Goal: Information Seeking & Learning: Learn about a topic

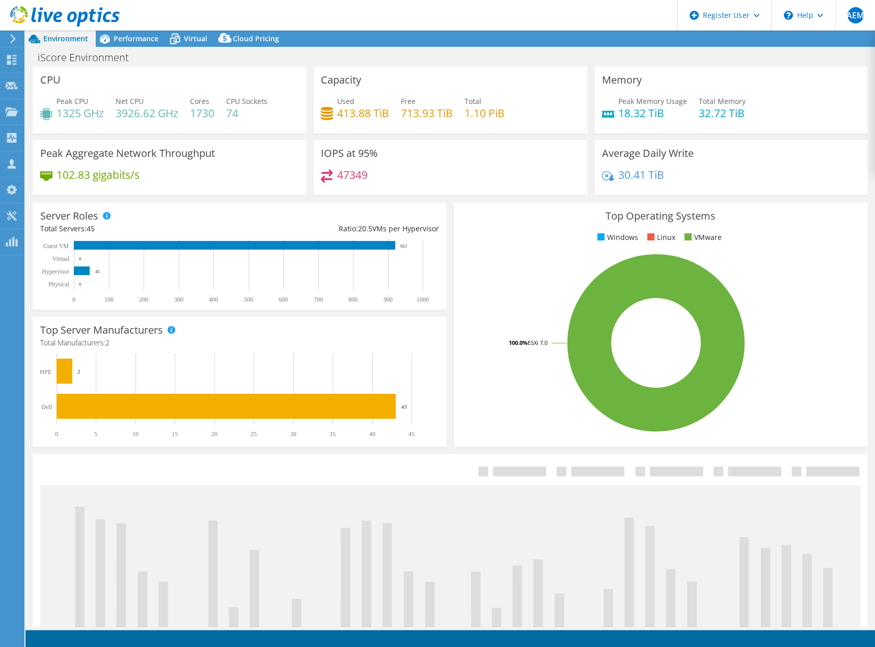
select select "USD"
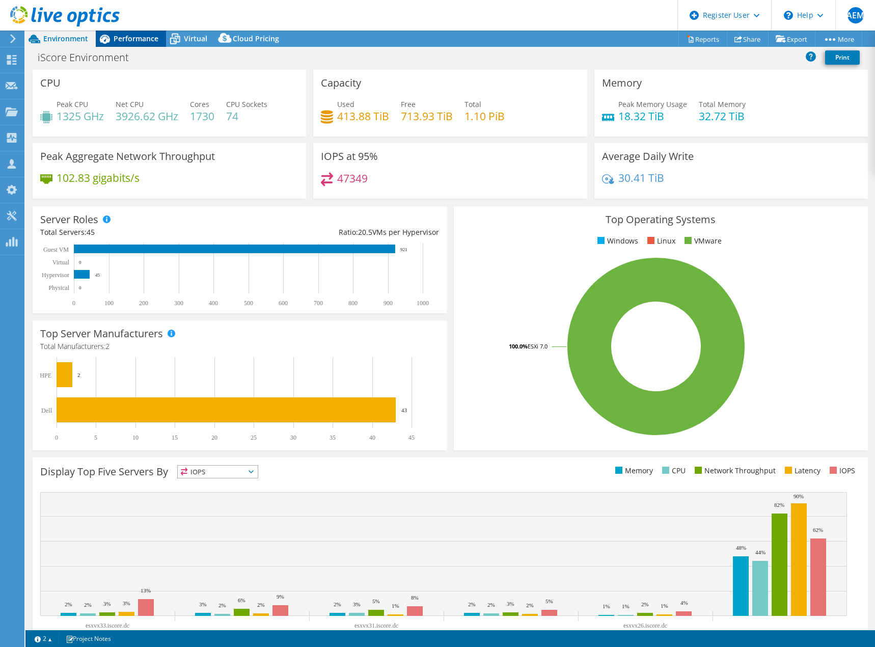
click at [142, 39] on span "Performance" at bounding box center [136, 39] width 45 height 10
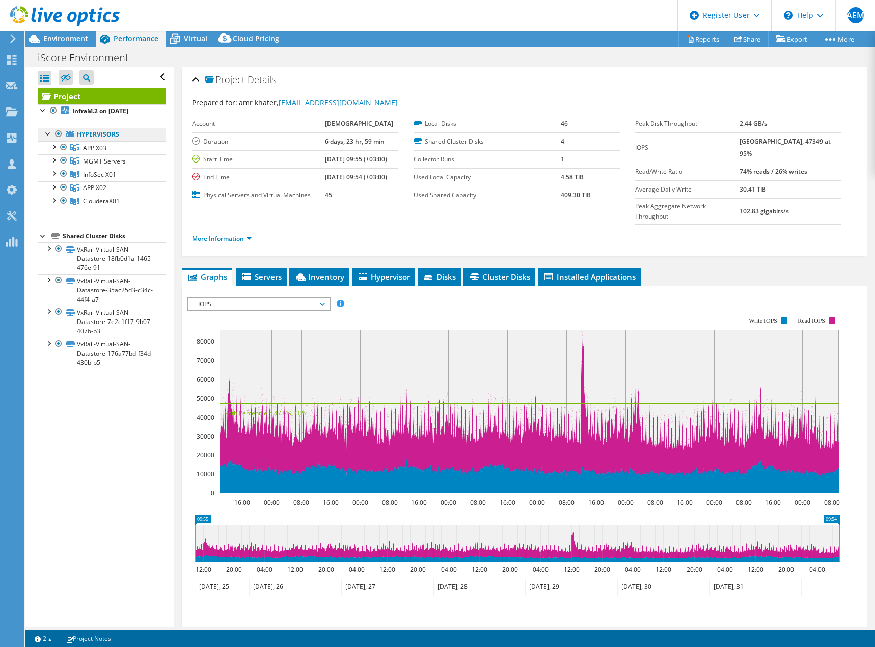
click at [109, 128] on link "Hypervisors" at bounding box center [102, 134] width 128 height 13
click at [262, 272] on span "Servers" at bounding box center [261, 277] width 41 height 10
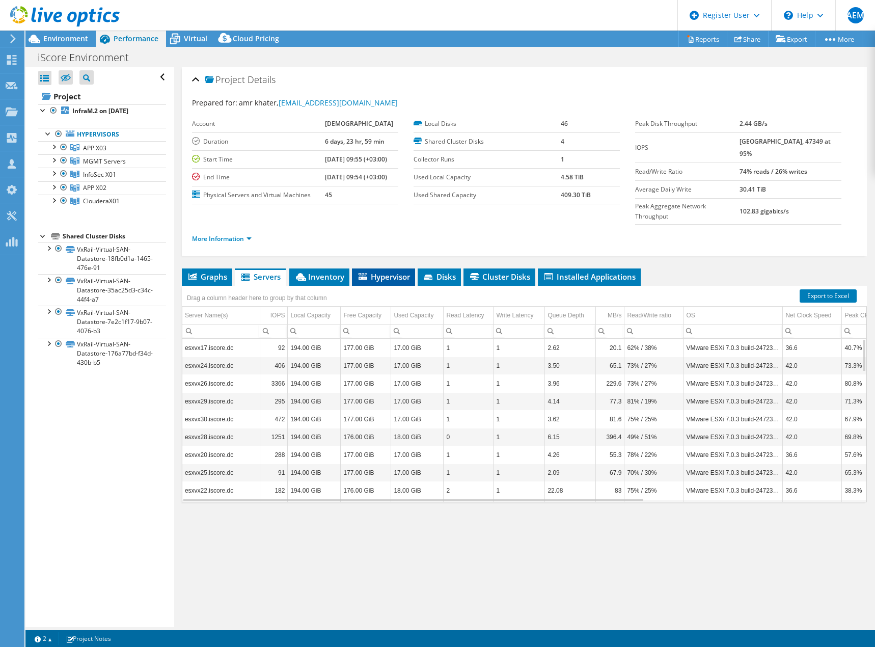
click at [393, 272] on span "Hypervisor" at bounding box center [383, 277] width 53 height 10
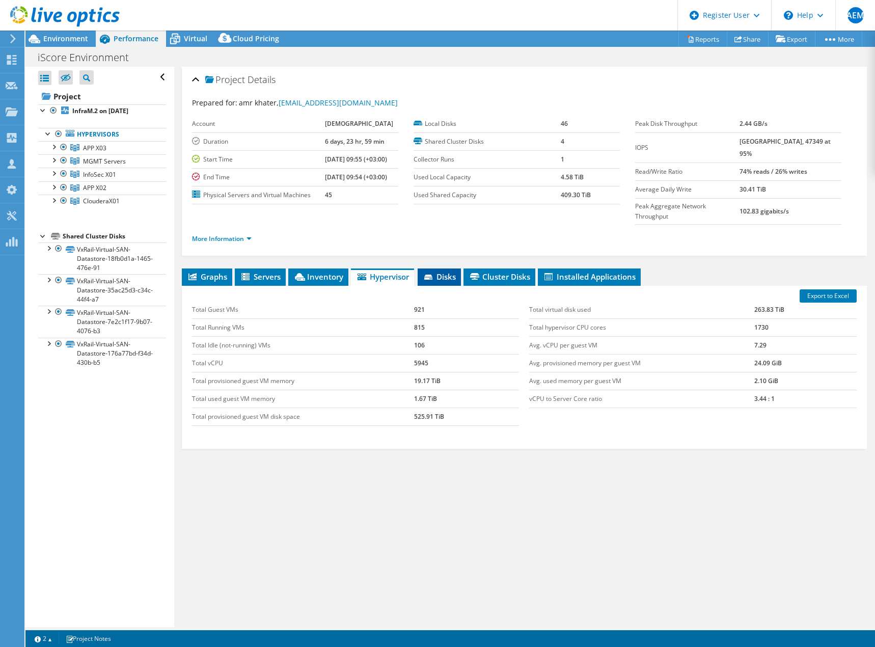
click at [443, 272] on span "Disks" at bounding box center [439, 277] width 33 height 10
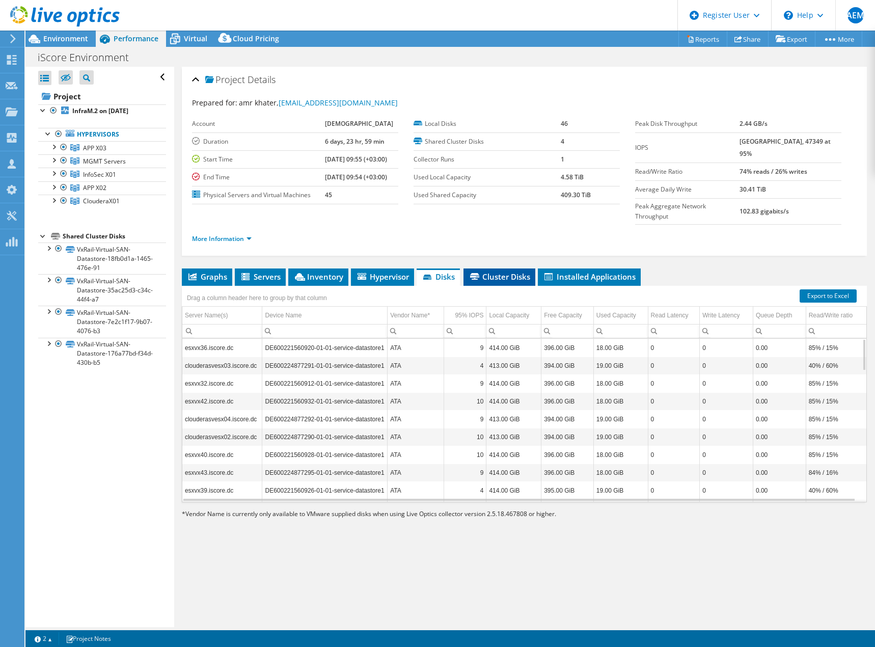
click at [494, 272] on span "Cluster Disks" at bounding box center [500, 277] width 62 height 10
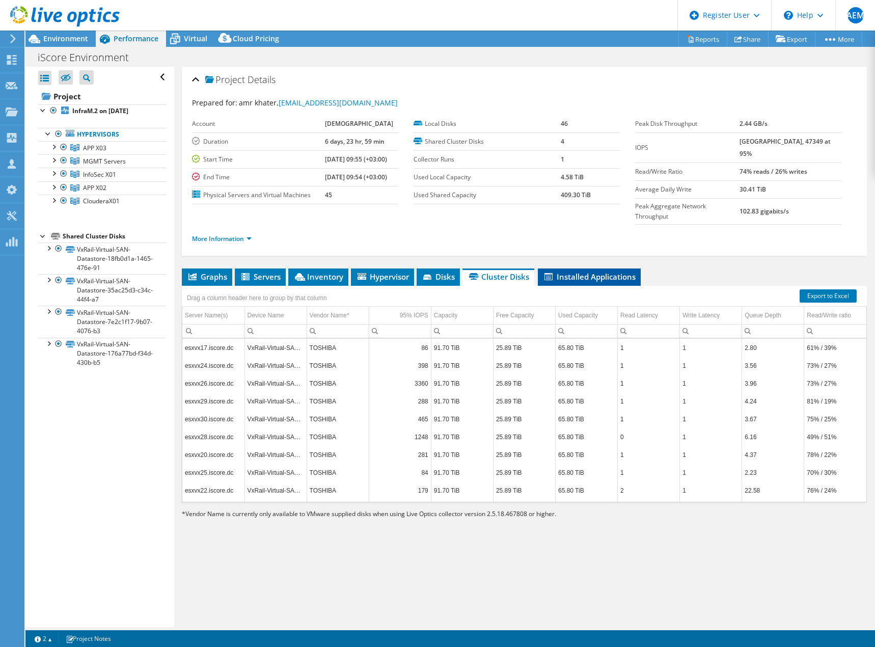
click at [582, 269] on li "Installed Applications" at bounding box center [589, 277] width 103 height 17
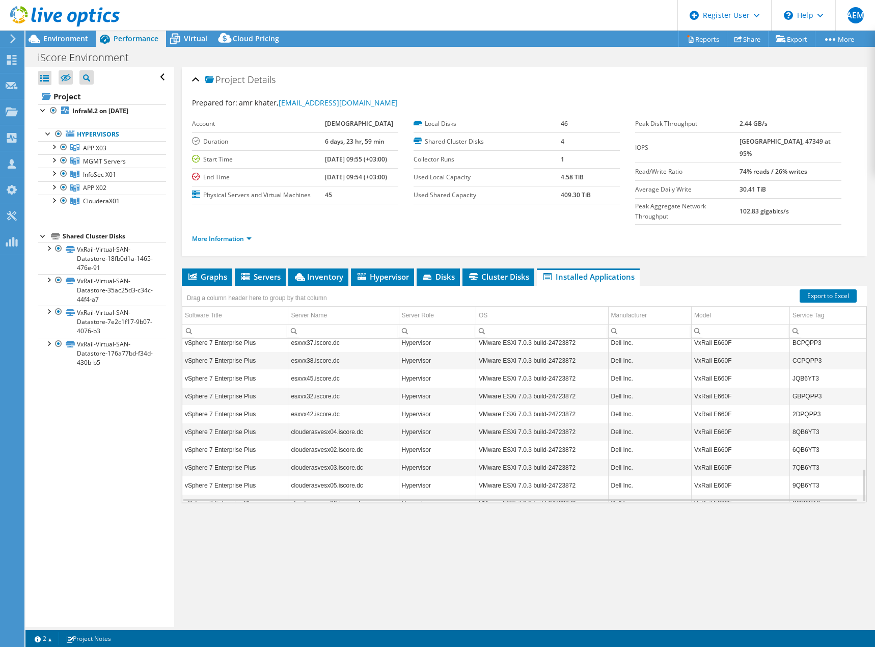
scroll to position [644, 0]
click at [123, 151] on link "APP X03" at bounding box center [102, 147] width 128 height 13
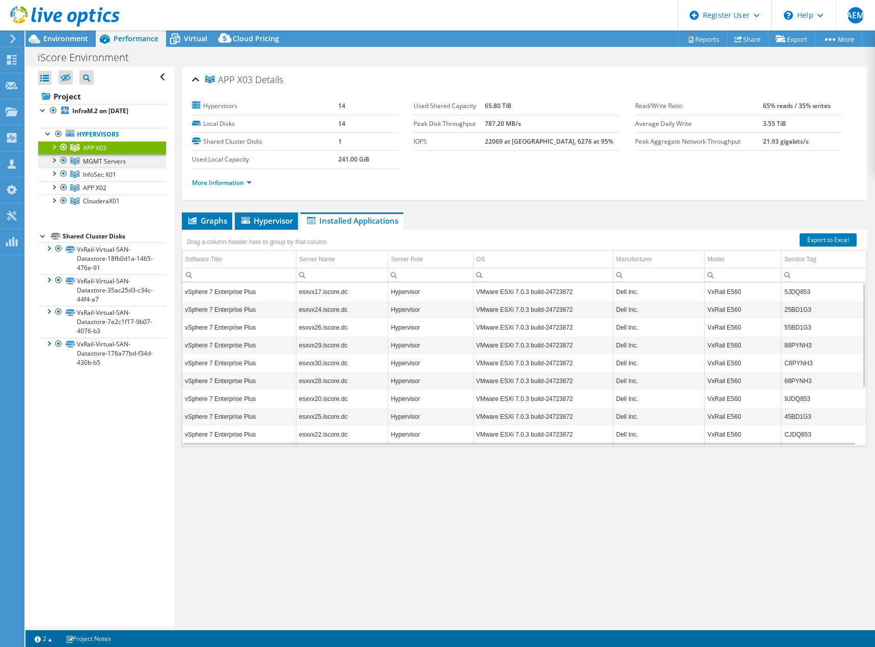
click at [107, 163] on span "MGMT Servers" at bounding box center [104, 161] width 43 height 9
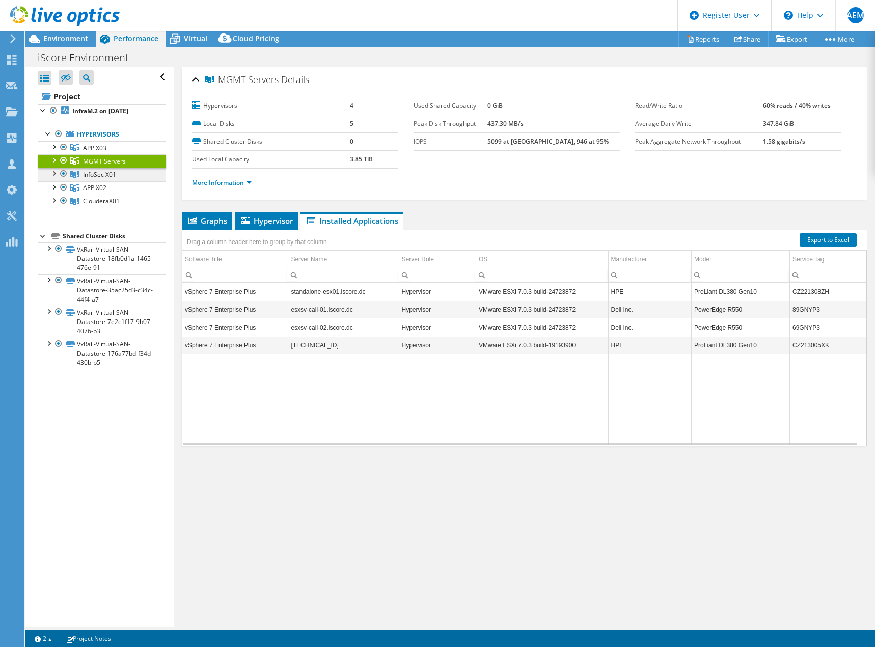
click at [110, 176] on span "InfoSec X01" at bounding box center [99, 174] width 33 height 9
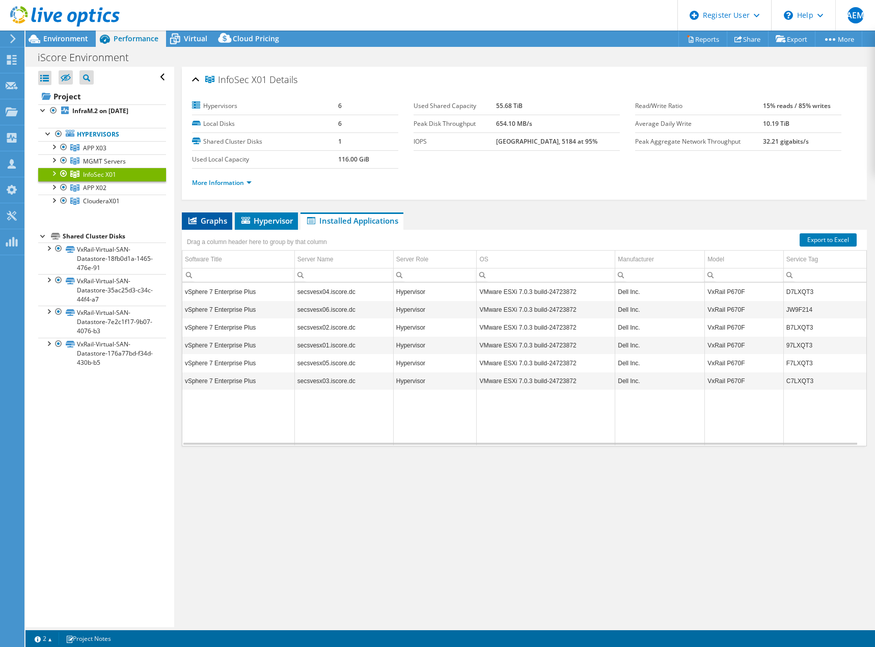
click at [221, 226] on li "Graphs" at bounding box center [207, 220] width 50 height 17
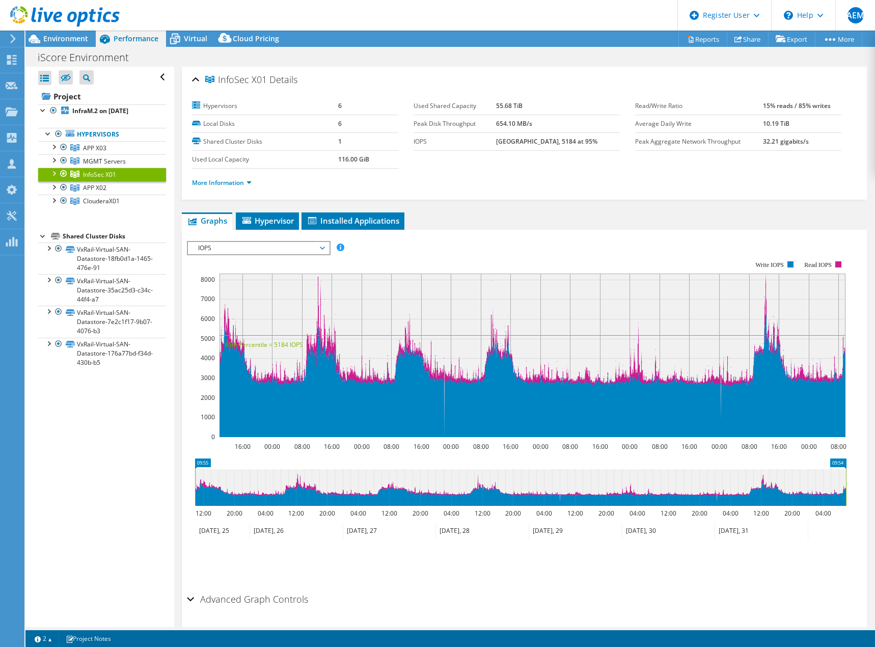
click at [320, 248] on span "IOPS" at bounding box center [258, 248] width 131 height 12
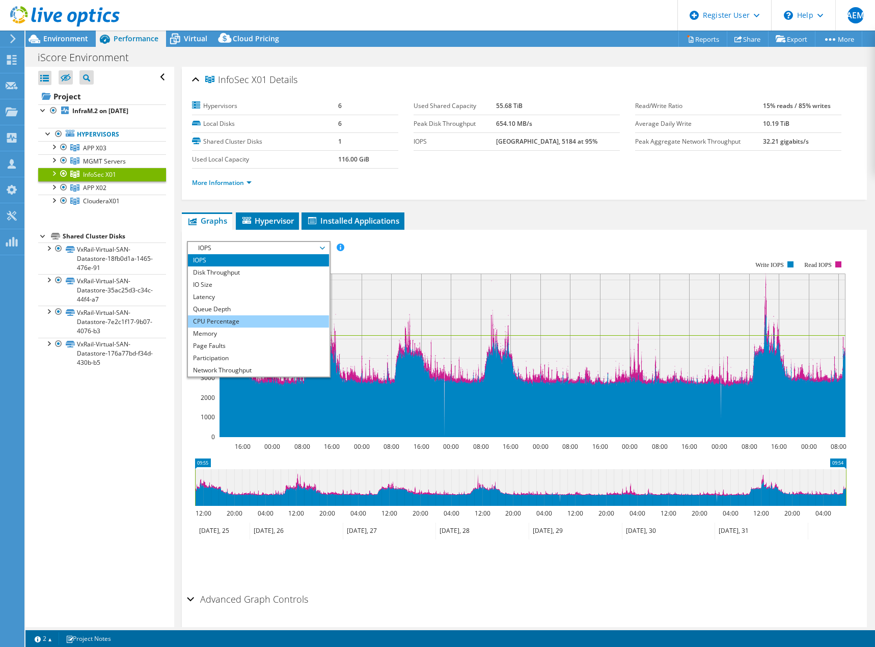
click at [281, 324] on li "CPU Percentage" at bounding box center [258, 321] width 141 height 12
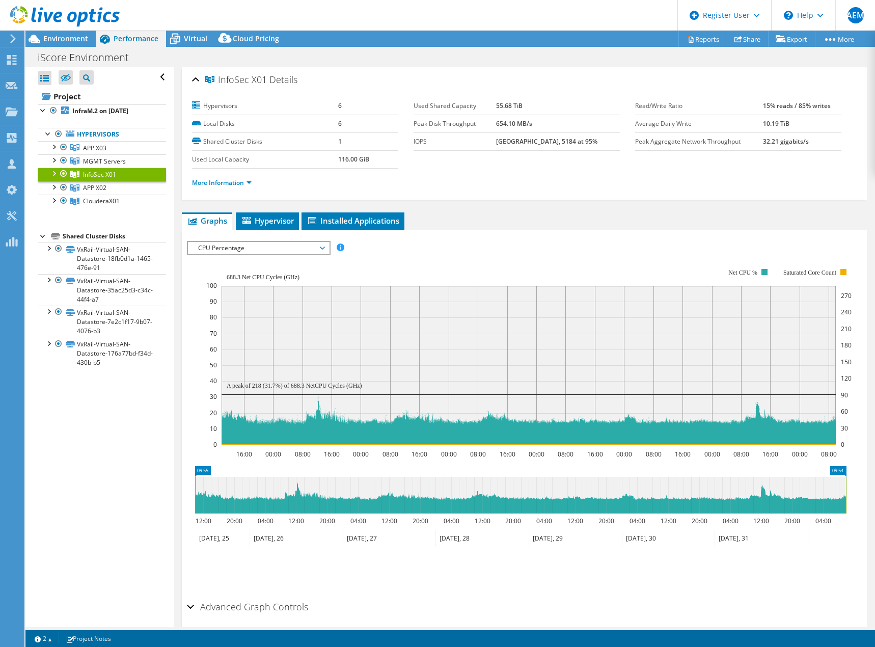
click at [314, 249] on span "CPU Percentage" at bounding box center [258, 248] width 131 height 12
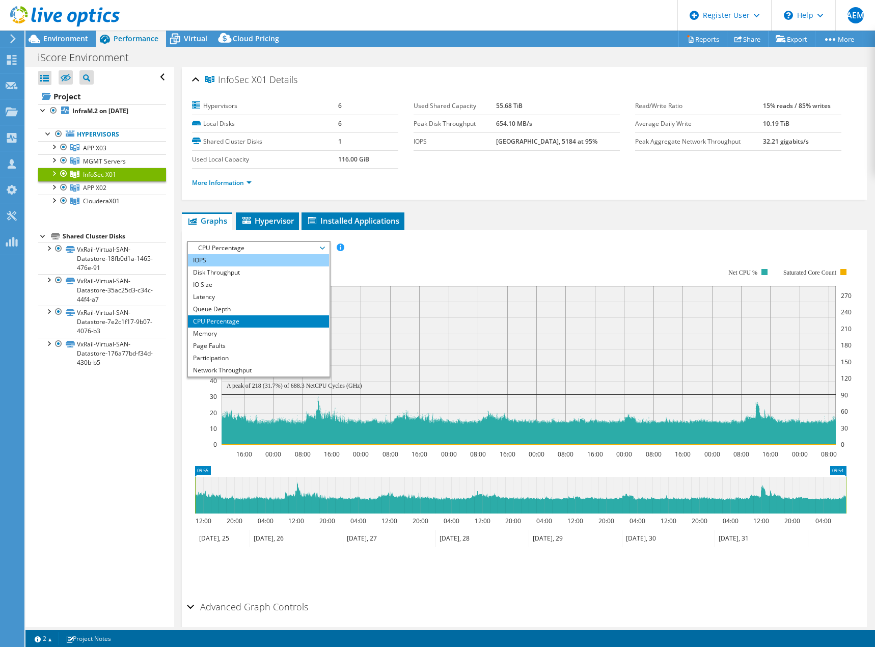
click at [294, 257] on li "IOPS" at bounding box center [258, 260] width 141 height 12
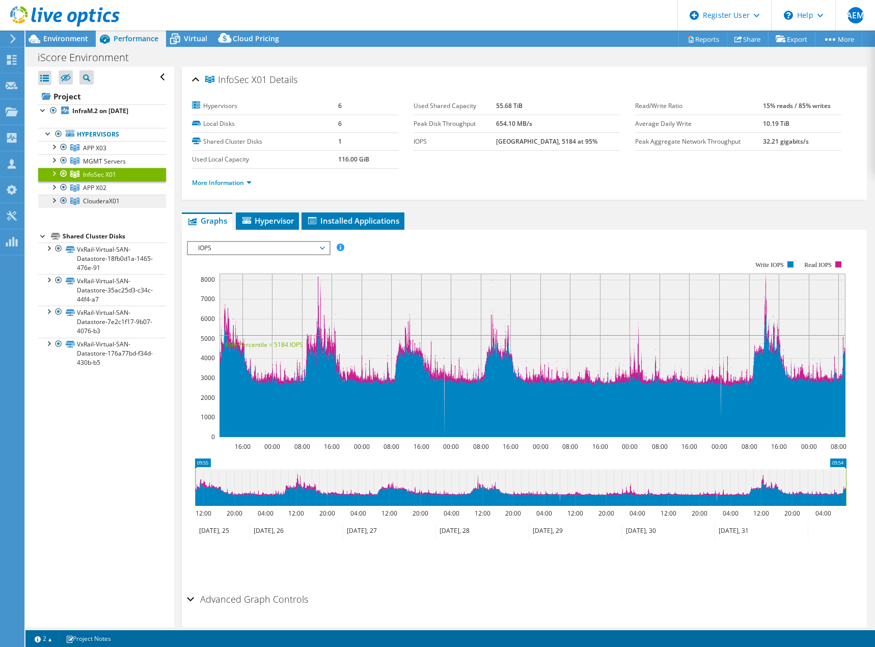
click at [88, 199] on span "ClouderaX01" at bounding box center [101, 201] width 37 height 9
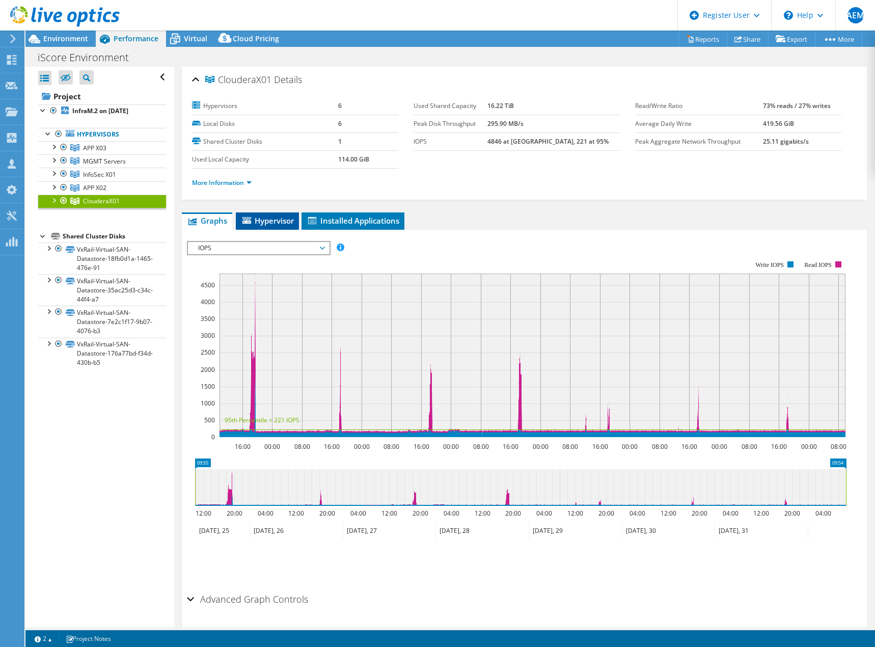
click at [274, 221] on span "Hypervisor" at bounding box center [267, 221] width 53 height 10
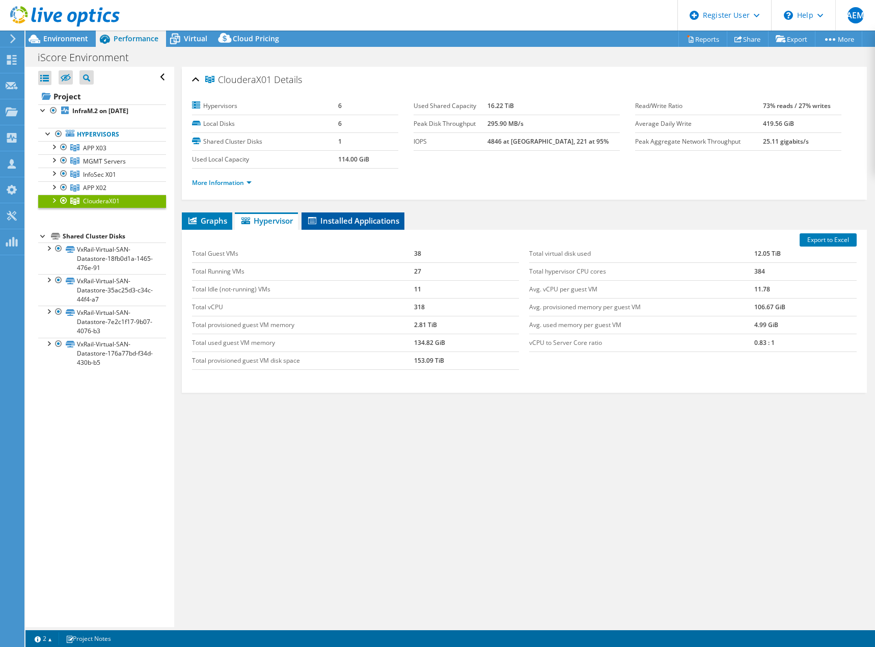
click at [355, 228] on li "Installed Applications" at bounding box center [353, 220] width 103 height 17
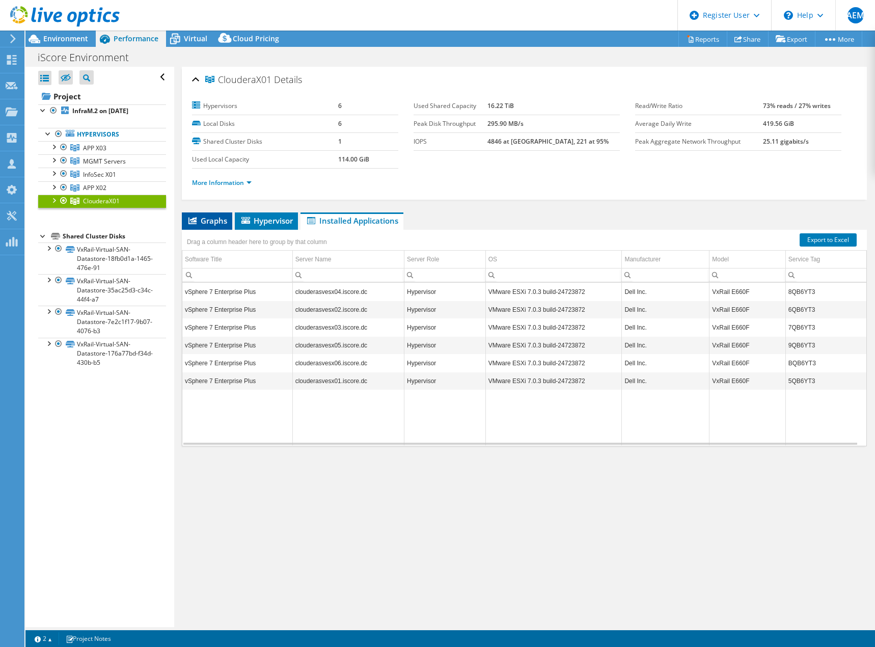
click at [217, 229] on li "Graphs" at bounding box center [207, 220] width 50 height 17
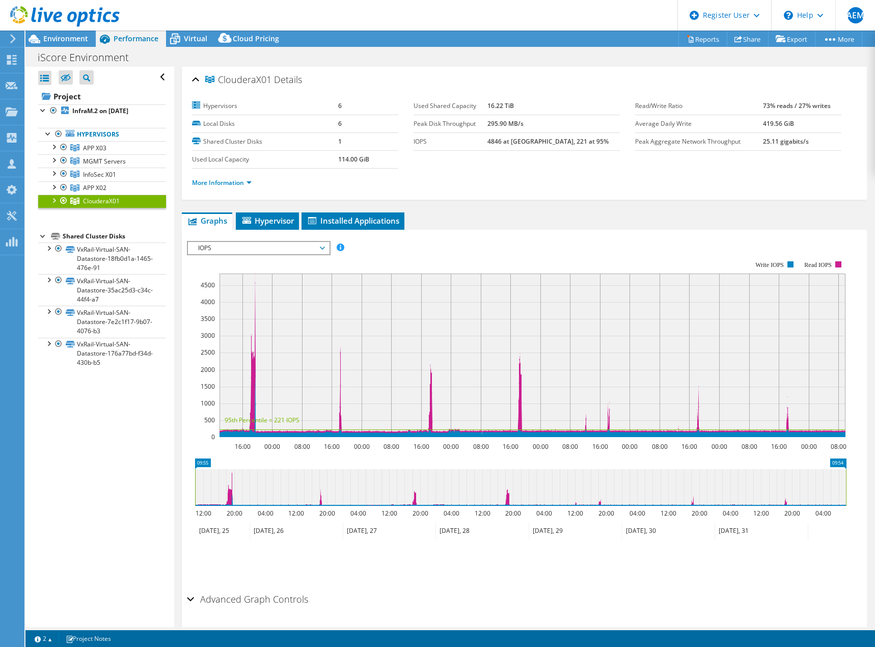
click at [276, 250] on span "IOPS" at bounding box center [258, 248] width 131 height 12
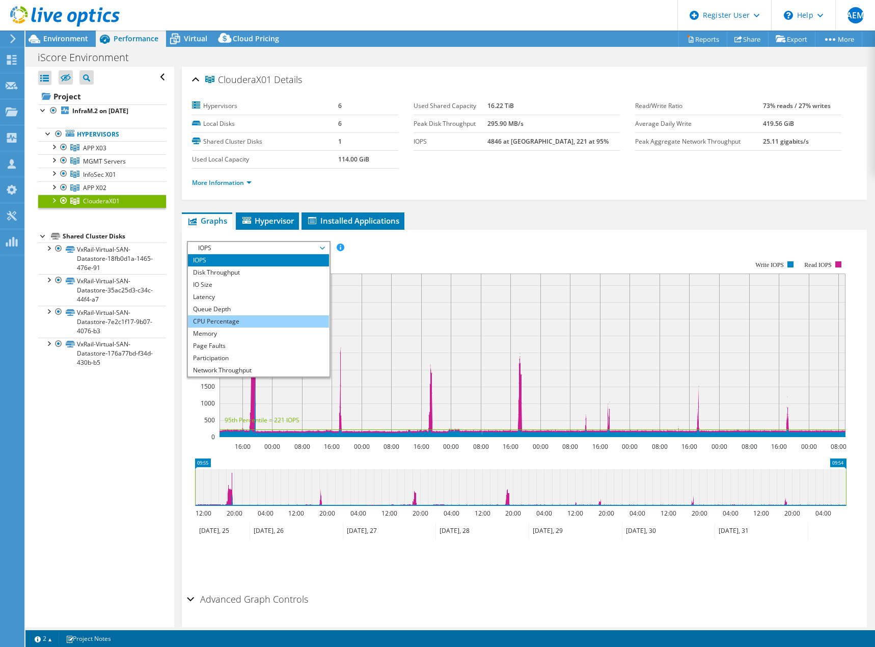
click at [268, 315] on li "CPU Percentage" at bounding box center [258, 321] width 141 height 12
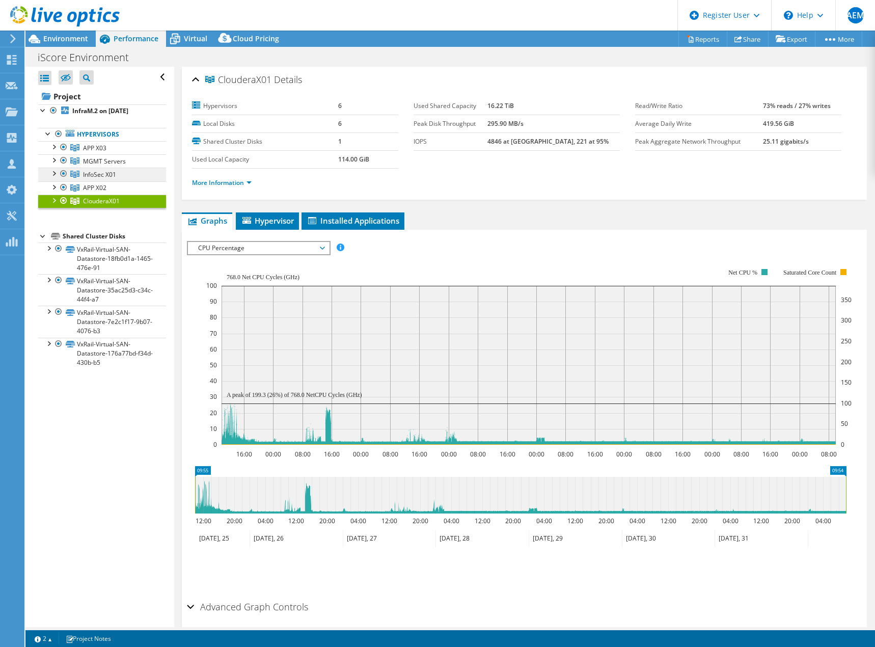
click at [119, 172] on link "InfoSec X01" at bounding box center [102, 174] width 128 height 13
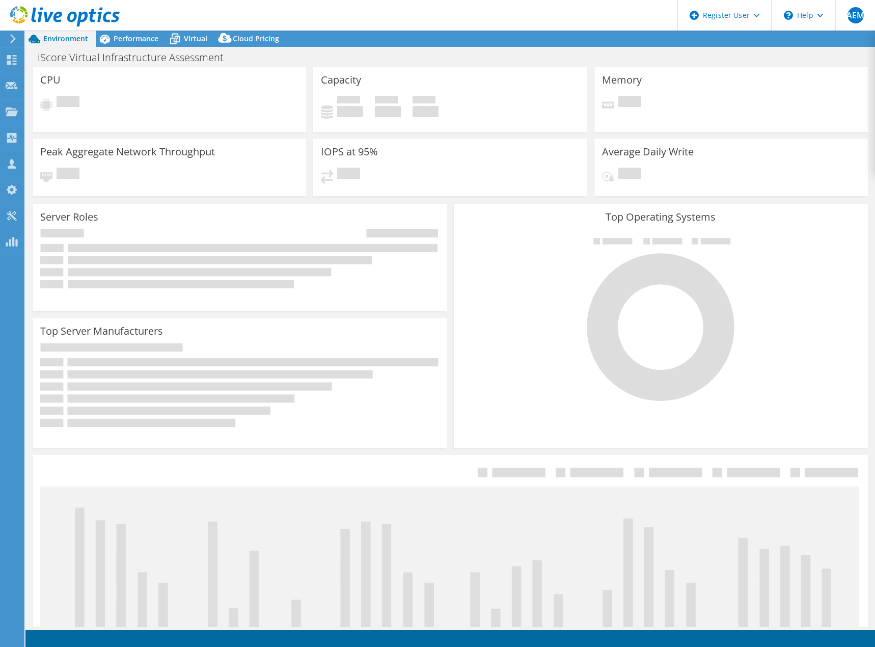
select select "USD"
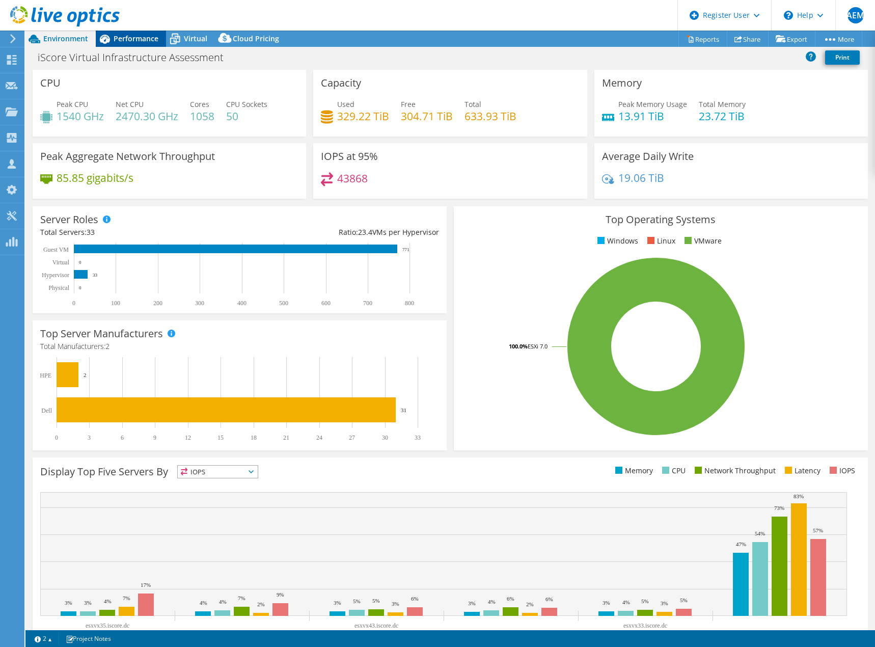
click at [128, 38] on span "Performance" at bounding box center [136, 39] width 45 height 10
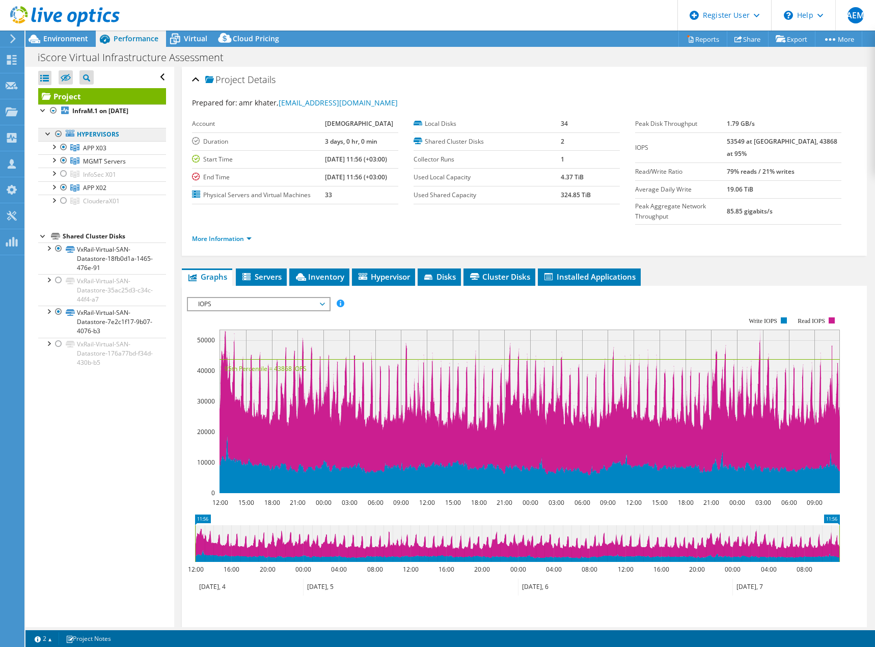
click at [109, 135] on link "Hypervisors" at bounding box center [102, 134] width 128 height 13
click at [271, 272] on span "Servers" at bounding box center [261, 277] width 41 height 10
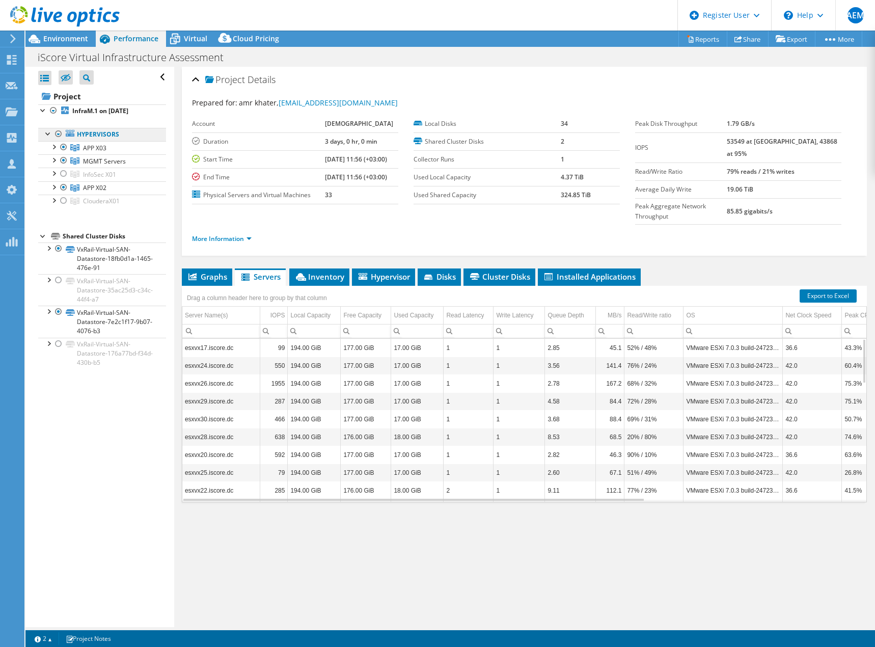
click at [98, 136] on link "Hypervisors" at bounding box center [102, 134] width 128 height 13
click at [365, 273] on icon at bounding box center [363, 276] width 9 height 7
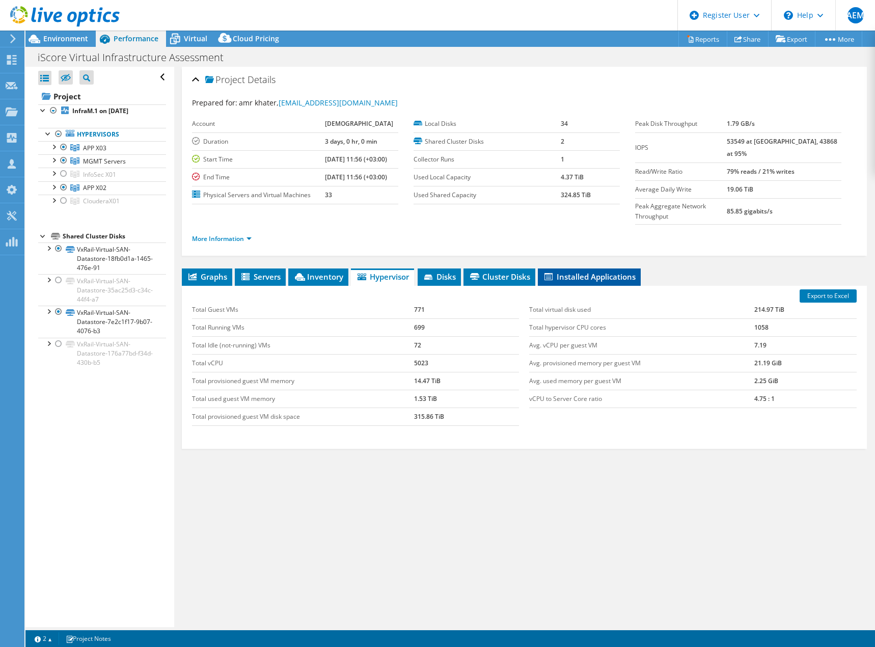
click at [559, 272] on span "Installed Applications" at bounding box center [589, 277] width 93 height 10
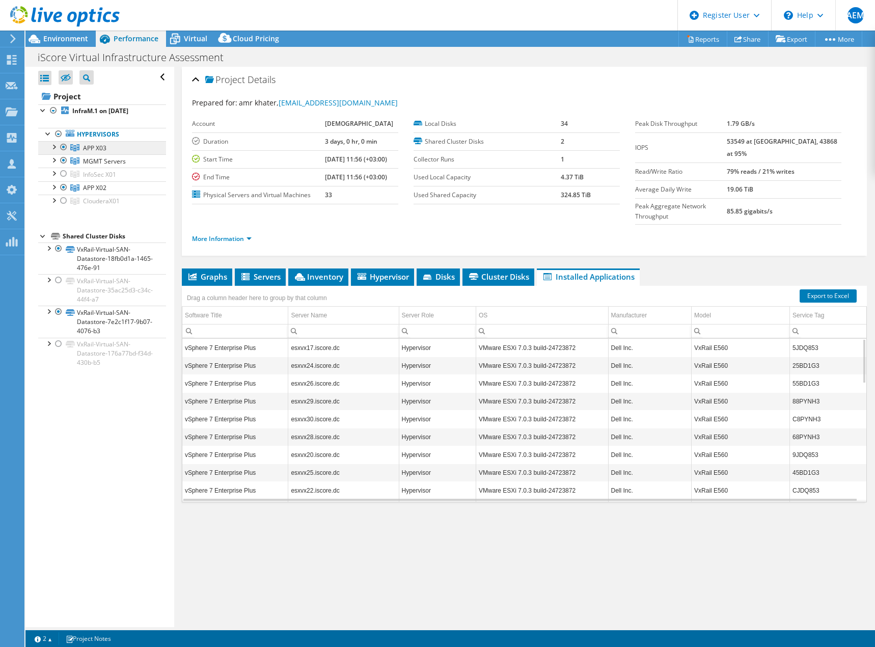
click at [94, 147] on span "APP X03" at bounding box center [94, 148] width 23 height 9
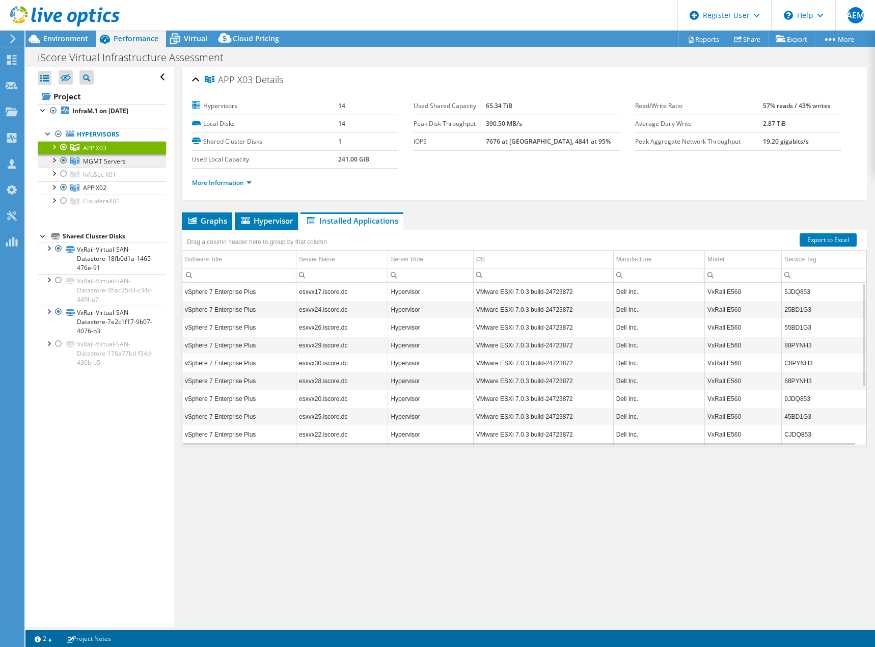
click at [116, 163] on span "MGMT Servers" at bounding box center [104, 161] width 43 height 9
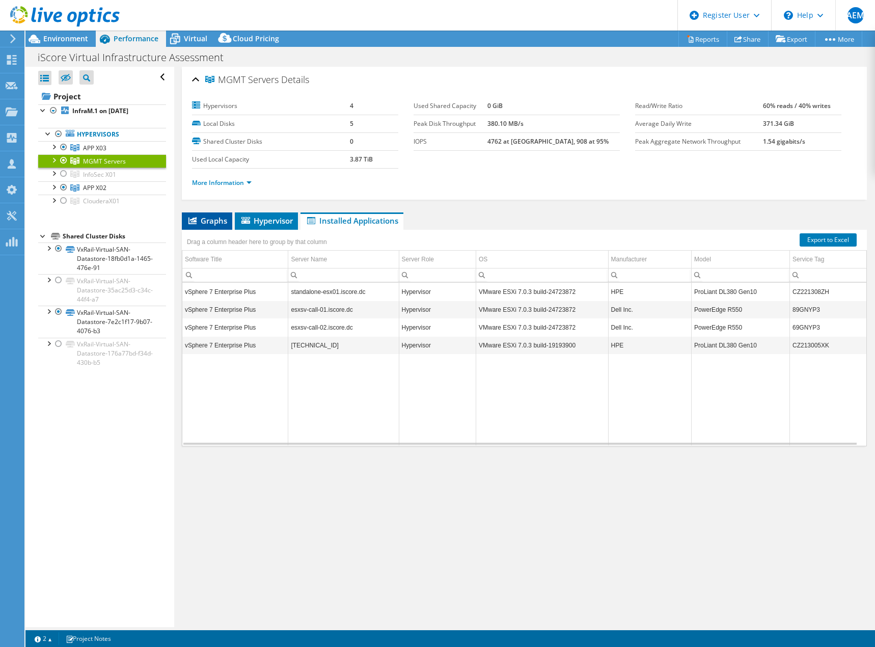
click at [203, 224] on span "Graphs" at bounding box center [207, 221] width 40 height 10
